Goal: Task Accomplishment & Management: Complete application form

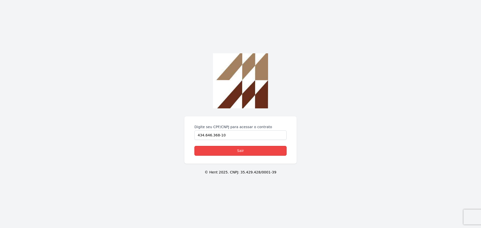
click at [222, 151] on link "Sair" at bounding box center [240, 151] width 92 height 10
click at [157, 130] on div "Digite seu CPF/CNPJ para acessar o contrato 434.646.368-10 Sair © Hent 2025. CN…" at bounding box center [240, 114] width 481 height 228
click at [246, 146] on form "Digite seu CPF/CNPJ para acessar o contrato 434.646.368-10 Sair" at bounding box center [240, 140] width 92 height 31
click at [246, 149] on link "Sair" at bounding box center [240, 151] width 92 height 10
